Goal: Task Accomplishment & Management: Use online tool/utility

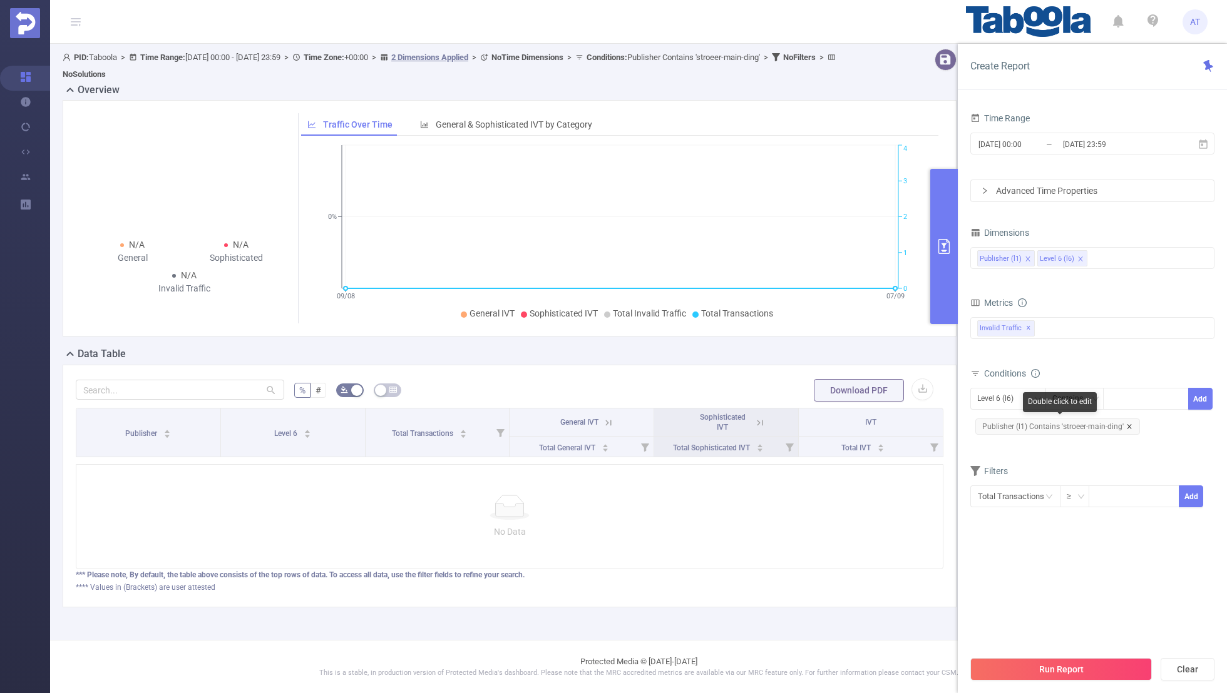
click at [1126, 424] on icon "icon: close" at bounding box center [1129, 427] width 6 height 6
click at [971, 389] on div "Level 6 (l6)" at bounding box center [1008, 399] width 76 height 22
click at [986, 412] on ul "Publisher (l1) Level 6 (l6)" at bounding box center [1008, 433] width 76 height 45
click at [988, 420] on li "Publisher (l1)" at bounding box center [1008, 423] width 76 height 20
click at [1118, 394] on div at bounding box center [1146, 399] width 72 height 21
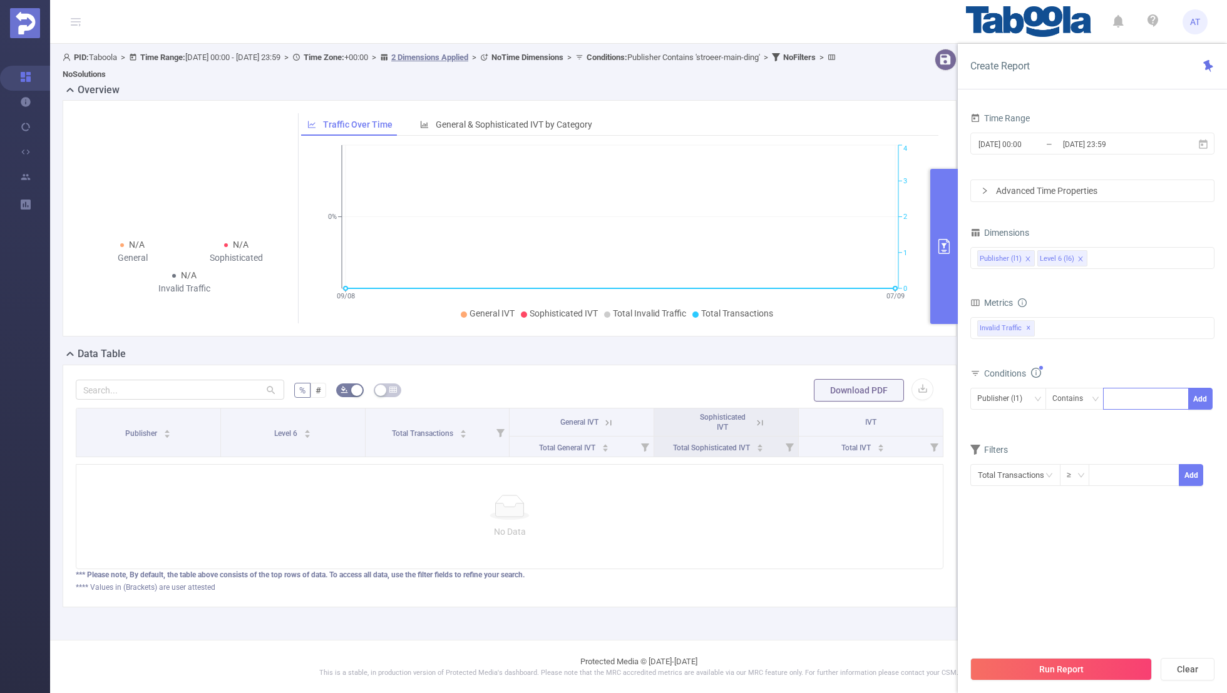
paste input "[PERSON_NAME]"
type input "[PERSON_NAME]"
click at [1197, 394] on button "Add" at bounding box center [1200, 399] width 24 height 22
click at [1109, 455] on form "Dimensions Publisher (l1) Level 6 (l6) Metrics bp_total bp_adult bp_arms bp_cri…" at bounding box center [1092, 374] width 244 height 300
click at [1016, 141] on input "[DATE] 00:00" at bounding box center [1027, 144] width 101 height 17
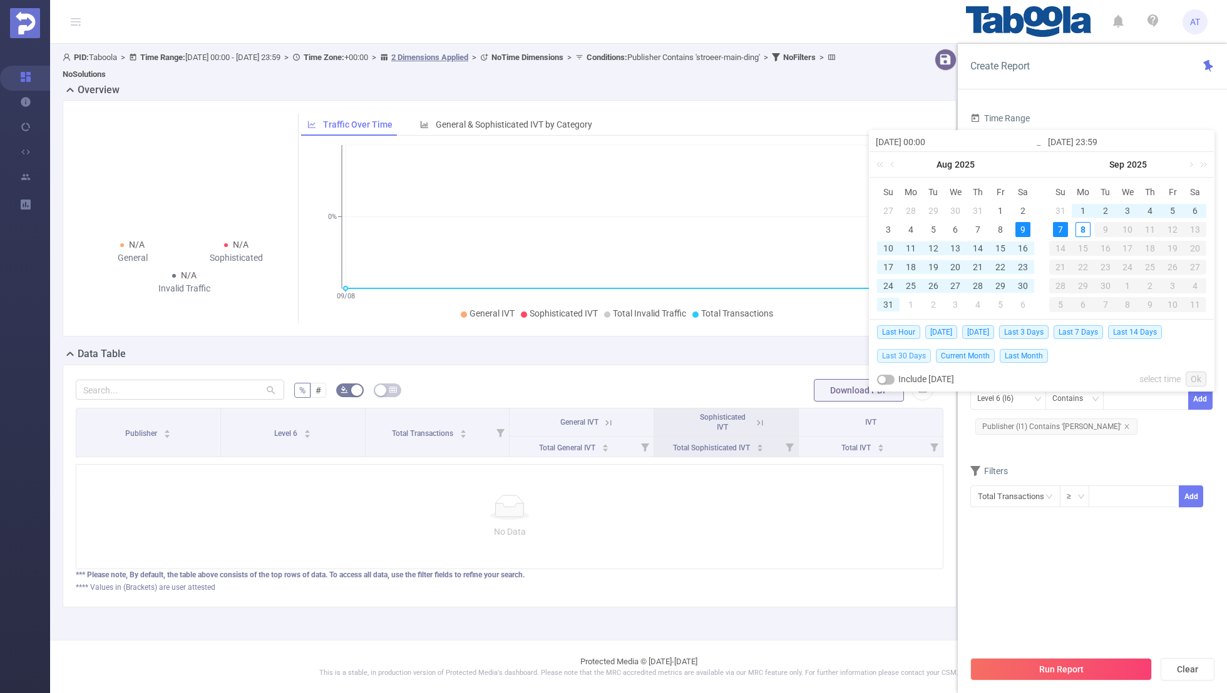
click at [904, 354] on span "Last 30 Days" at bounding box center [904, 356] width 54 height 14
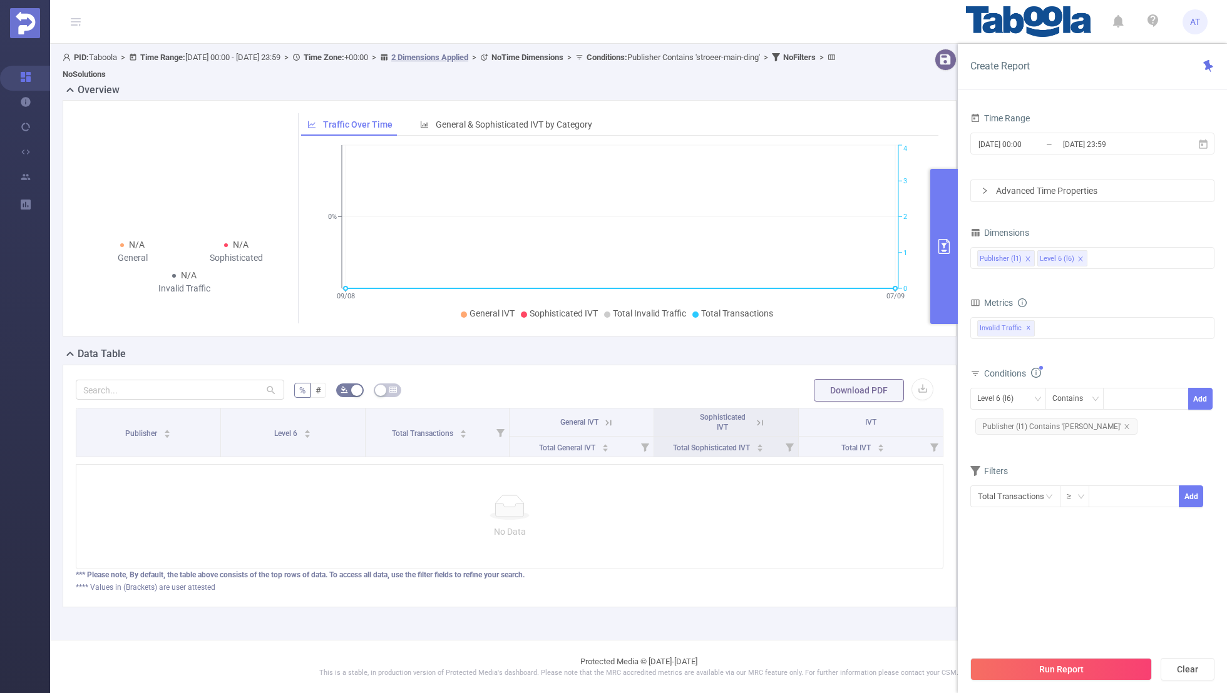
click at [1002, 530] on div "Time Range [DATE] 00:00 _ [DATE] 23:59 Advanced Time Properties Dimensions Publ…" at bounding box center [1092, 324] width 244 height 429
click at [1041, 672] on button "Run Report" at bounding box center [1061, 669] width 182 height 23
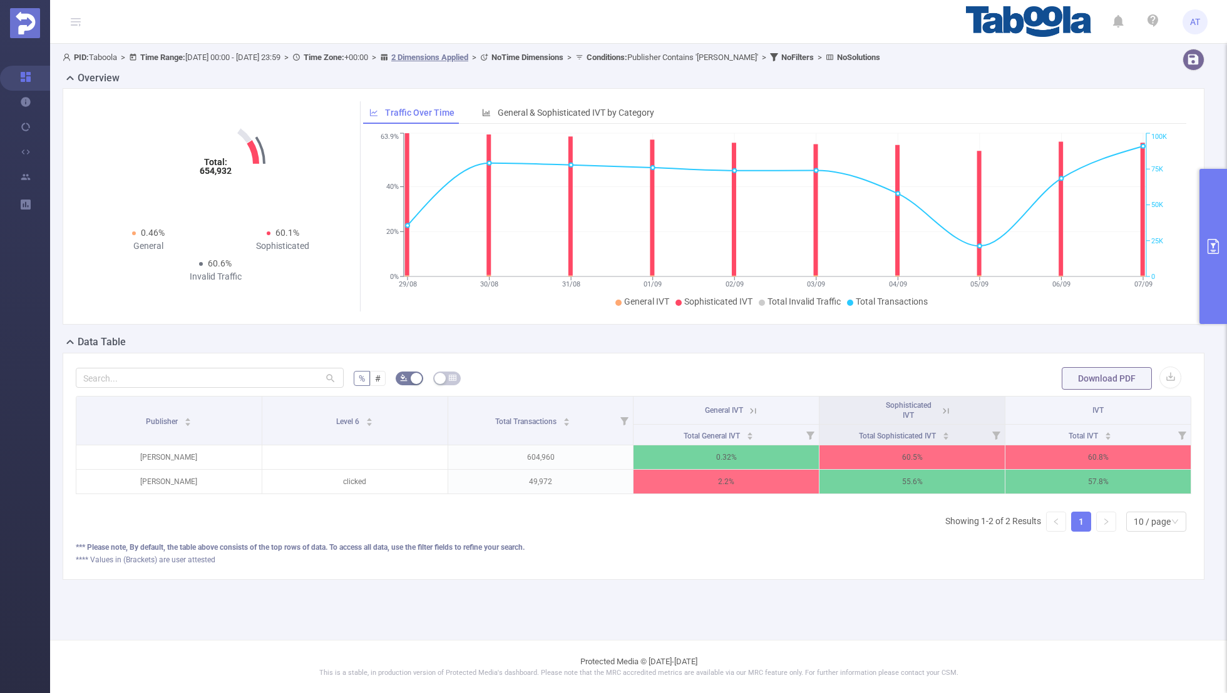
click at [943, 409] on icon at bounding box center [945, 411] width 11 height 11
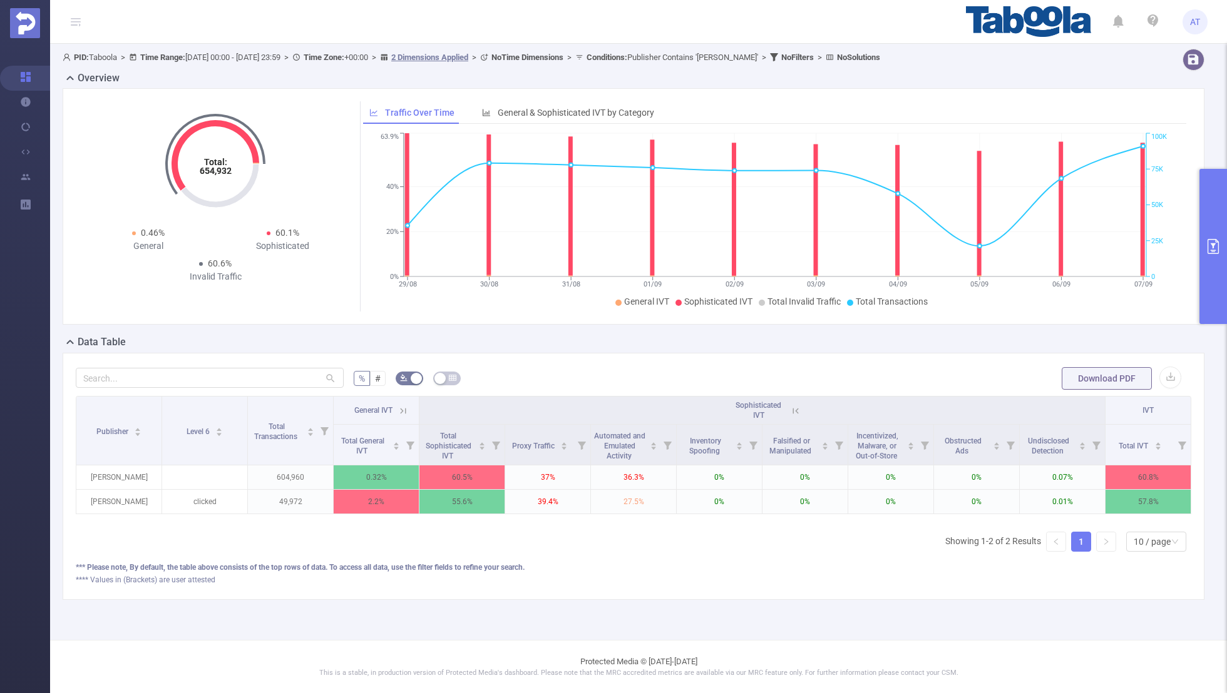
click at [404, 408] on icon at bounding box center [402, 411] width 11 height 11
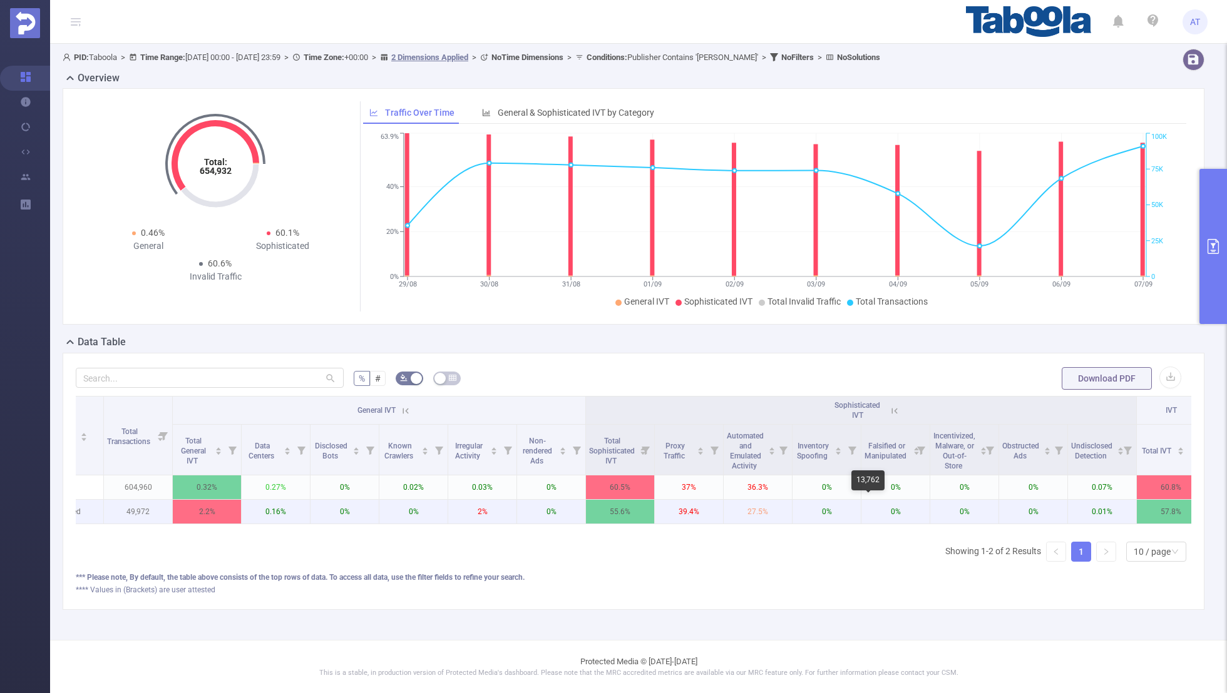
scroll to position [0, 126]
